Goal: Information Seeking & Learning: Learn about a topic

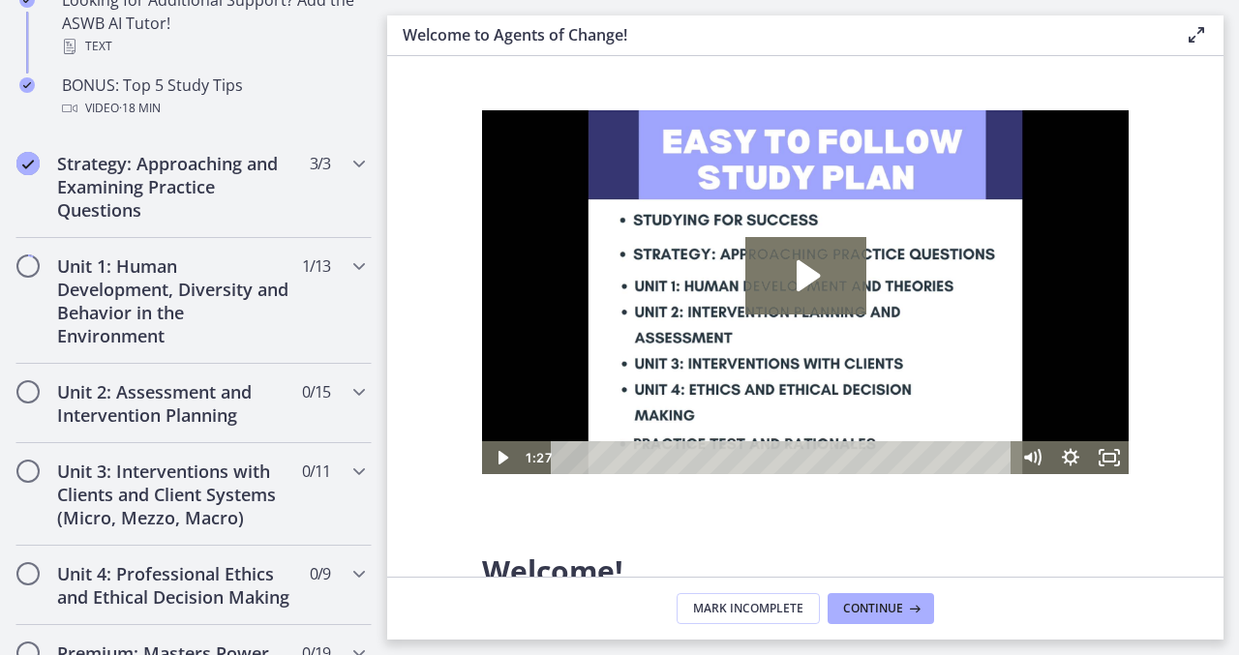
scroll to position [1089, 0]
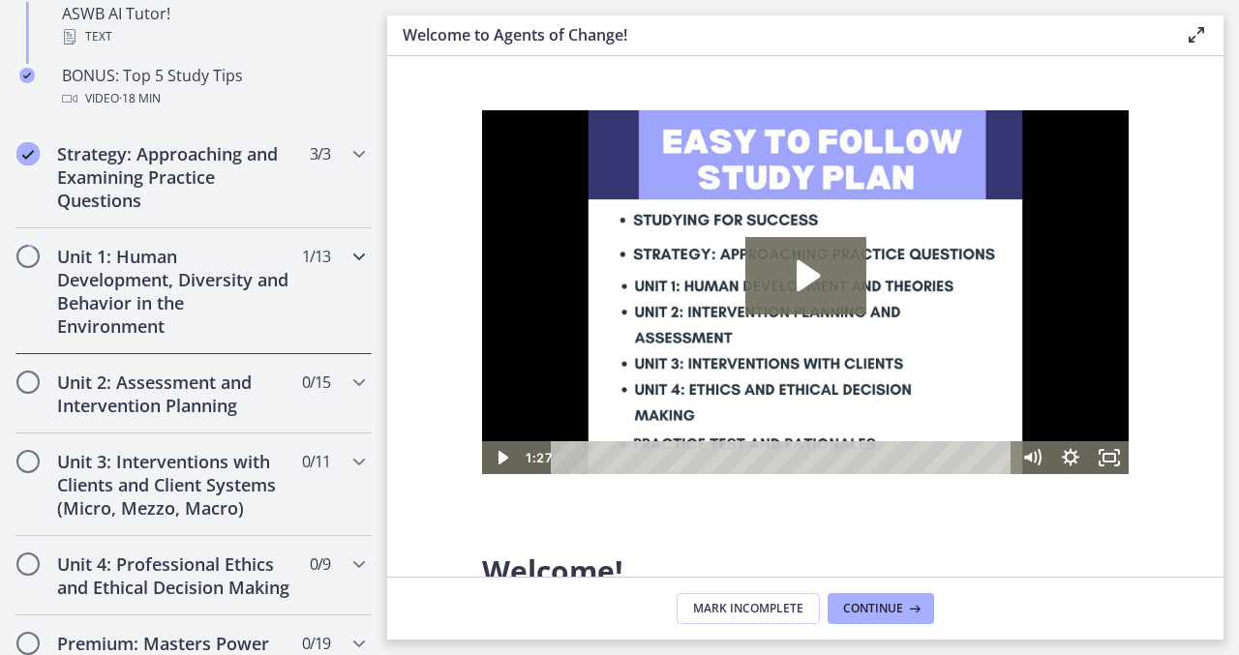
click at [225, 298] on h2 "Unit 1: Human Development, Diversity and Behavior in the Environment" at bounding box center [175, 291] width 236 height 93
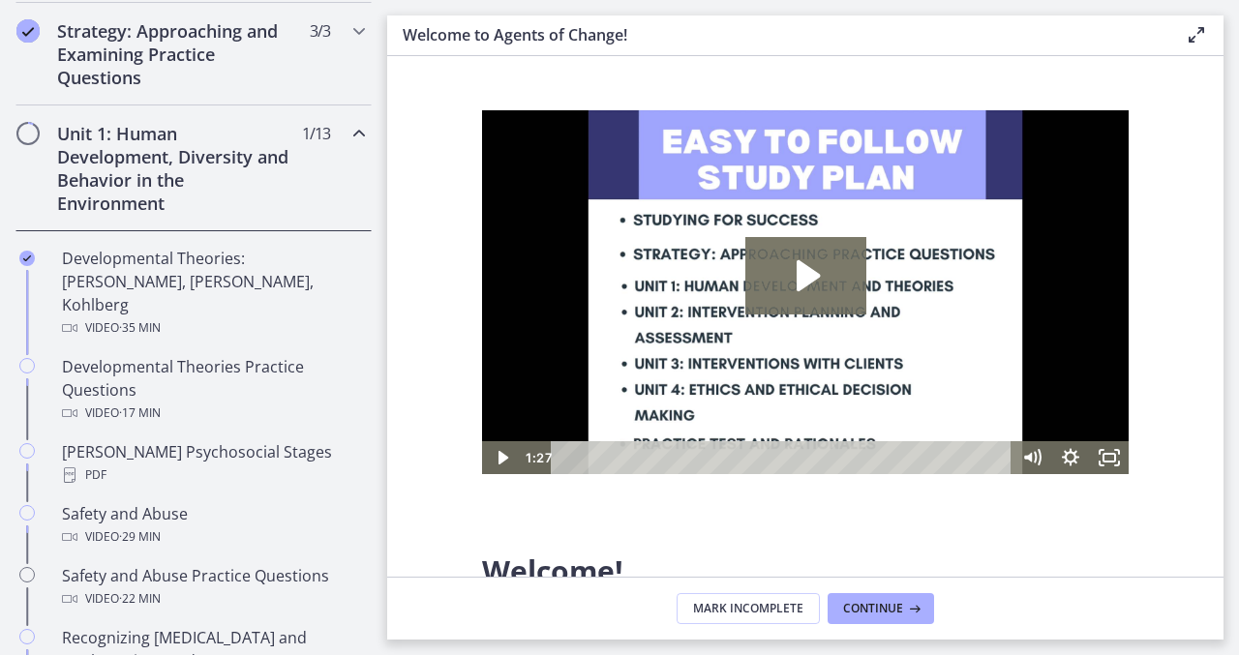
scroll to position [458, 0]
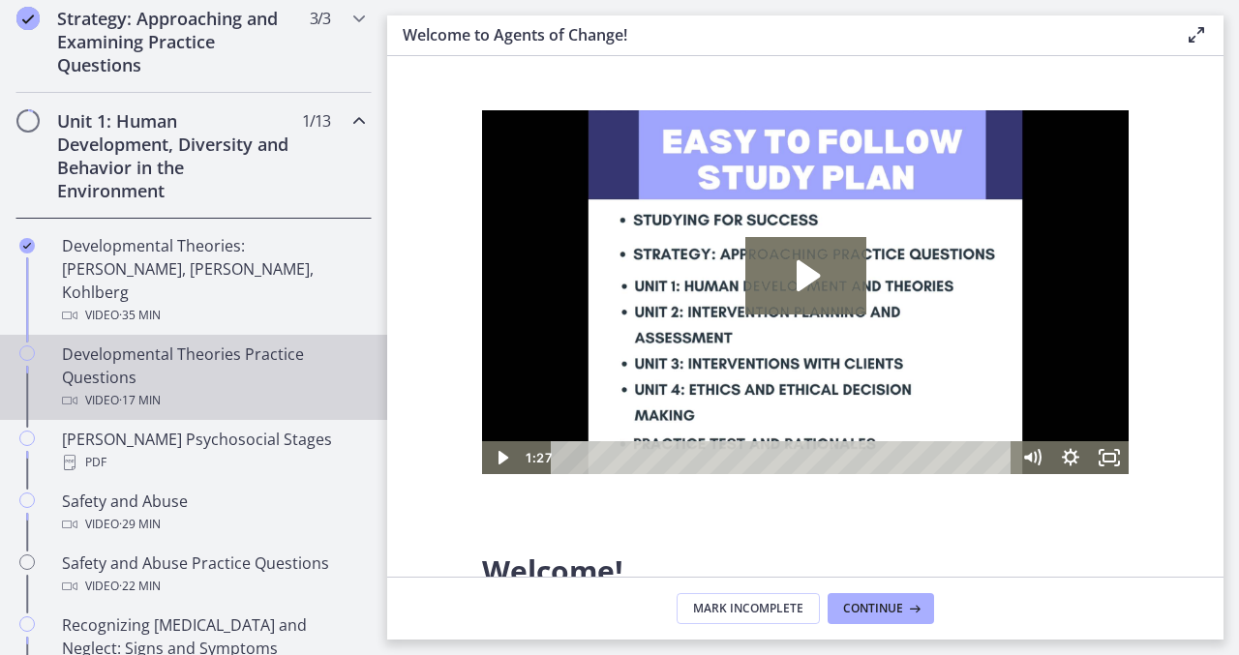
click at [223, 343] on div "Developmental Theories Practice Questions Video · 17 min" at bounding box center [213, 378] width 302 height 70
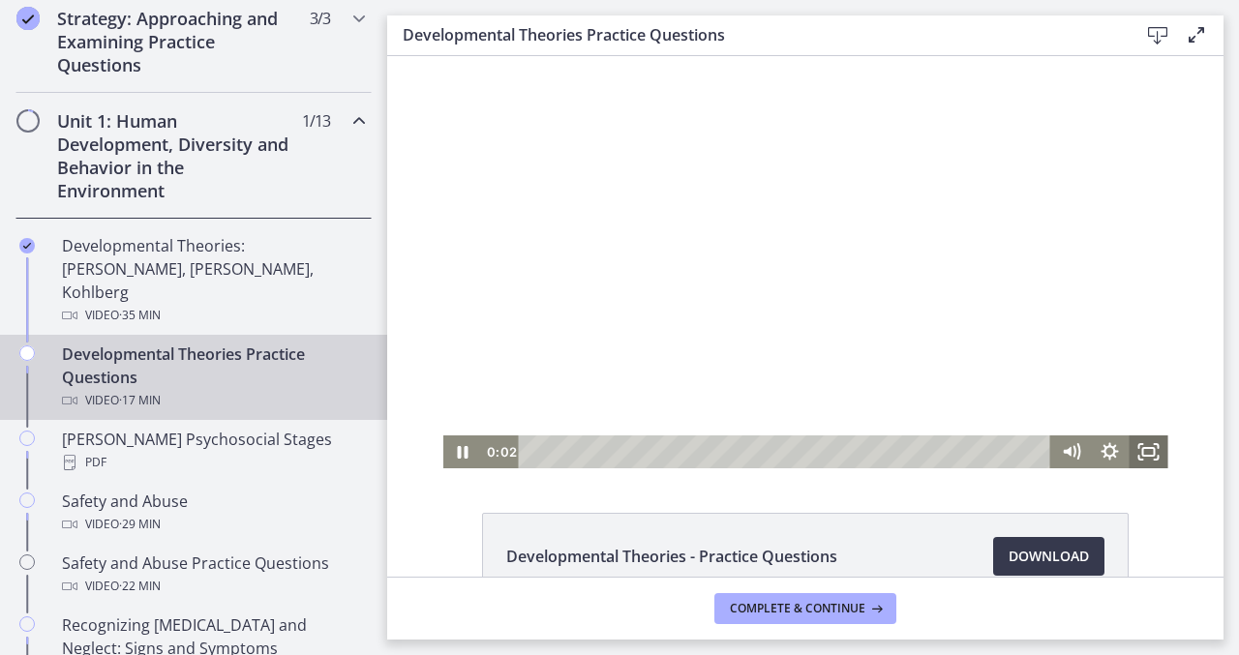
click at [1145, 454] on icon "Fullscreen" at bounding box center [1147, 452] width 39 height 33
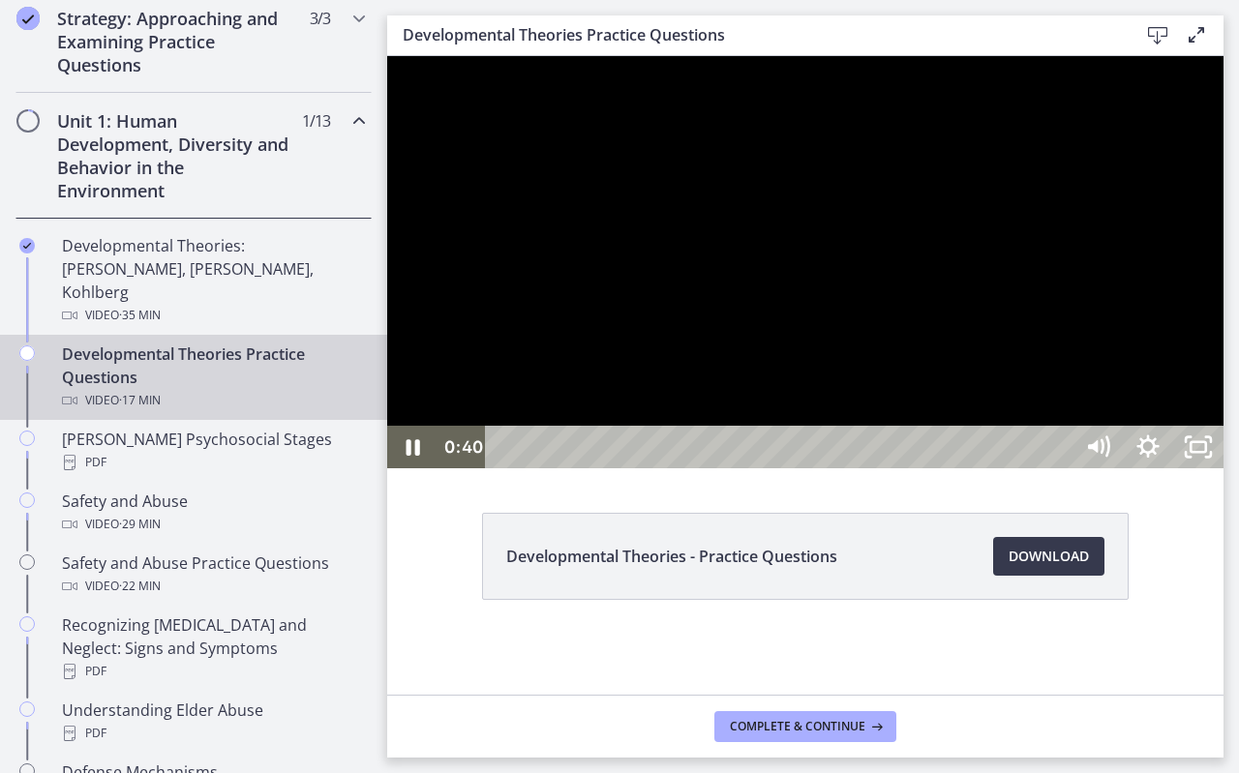
click at [1223, 468] on div at bounding box center [805, 262] width 836 height 412
